Goal: Information Seeking & Learning: Find specific fact

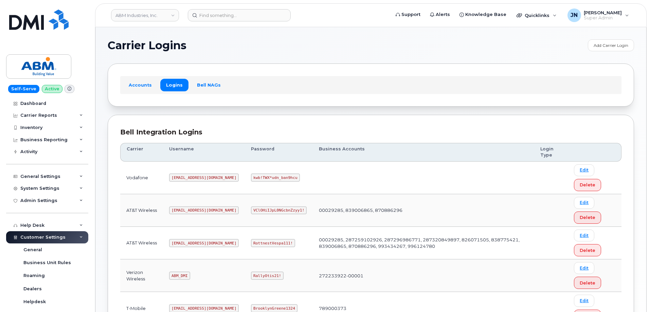
scroll to position [104, 0]
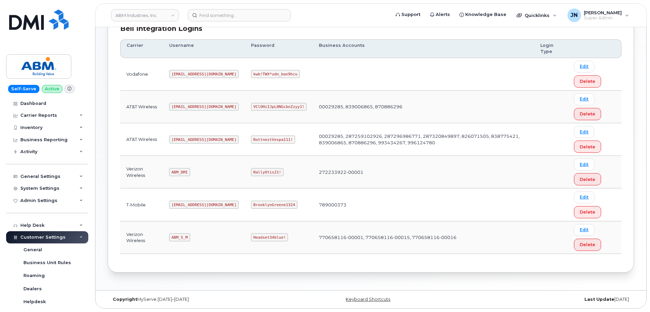
click at [182, 237] on code "ABM_S_M" at bounding box center [179, 237] width 21 height 8
copy code "ABM_S_M"
click at [251, 238] on code "Headset34blue!" at bounding box center [269, 237] width 37 height 8
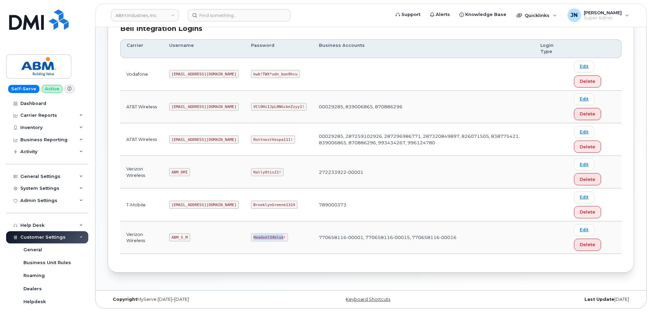
click at [251, 238] on code "Headset34blue!" at bounding box center [269, 237] width 37 height 8
copy code "Headset34blue!"
